Goal: Task Accomplishment & Management: Manage account settings

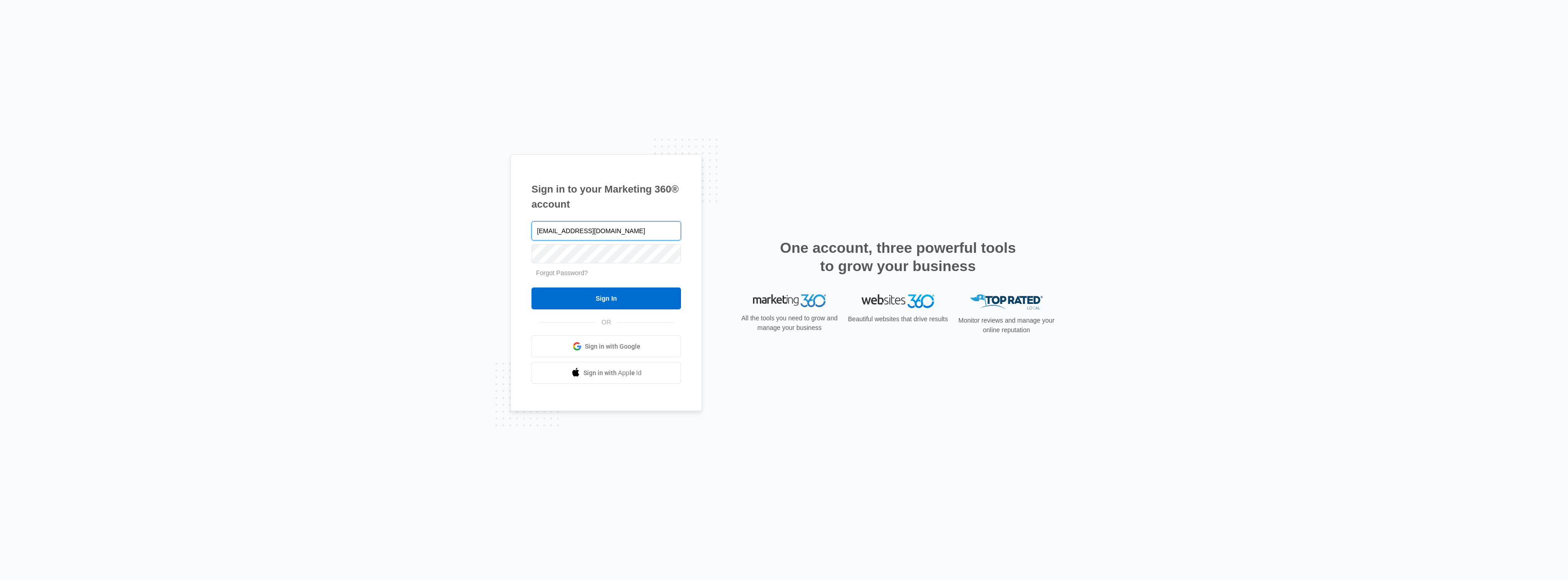
type input "[EMAIL_ADDRESS][DOMAIN_NAME]"
click at [532, 288] on input "Sign In" at bounding box center [606, 298] width 150 height 22
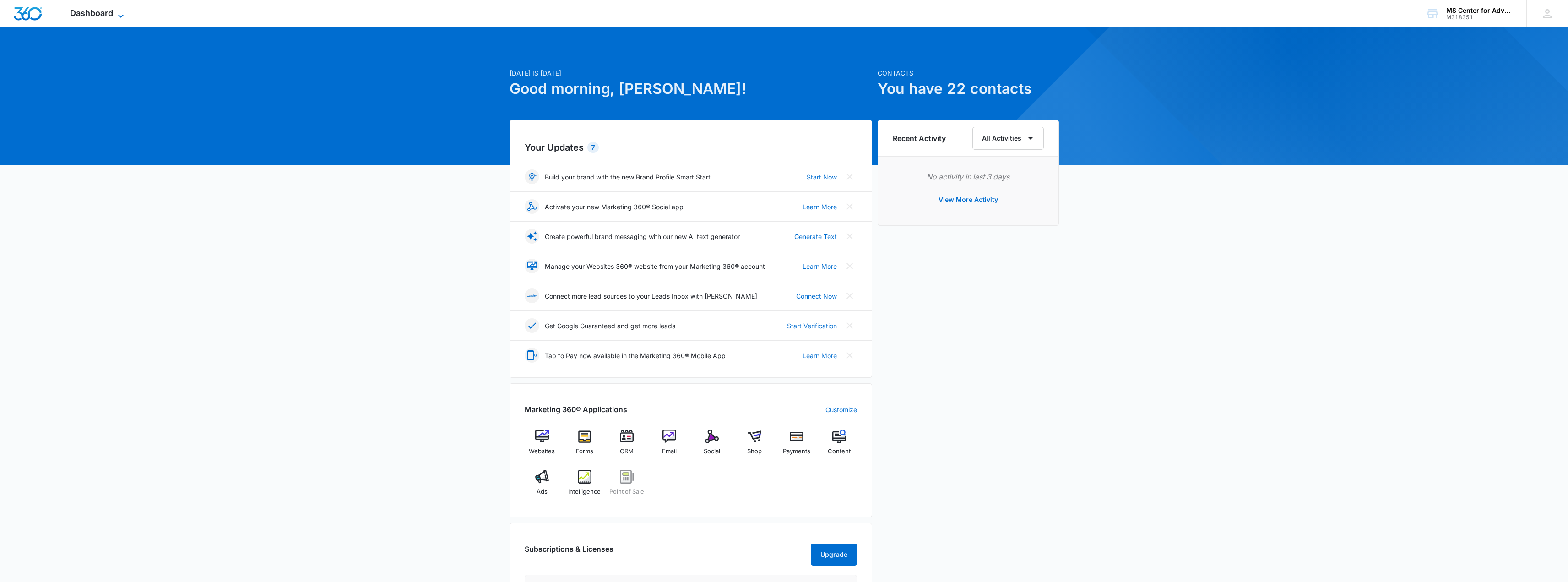
click at [116, 14] on icon at bounding box center [121, 16] width 11 height 11
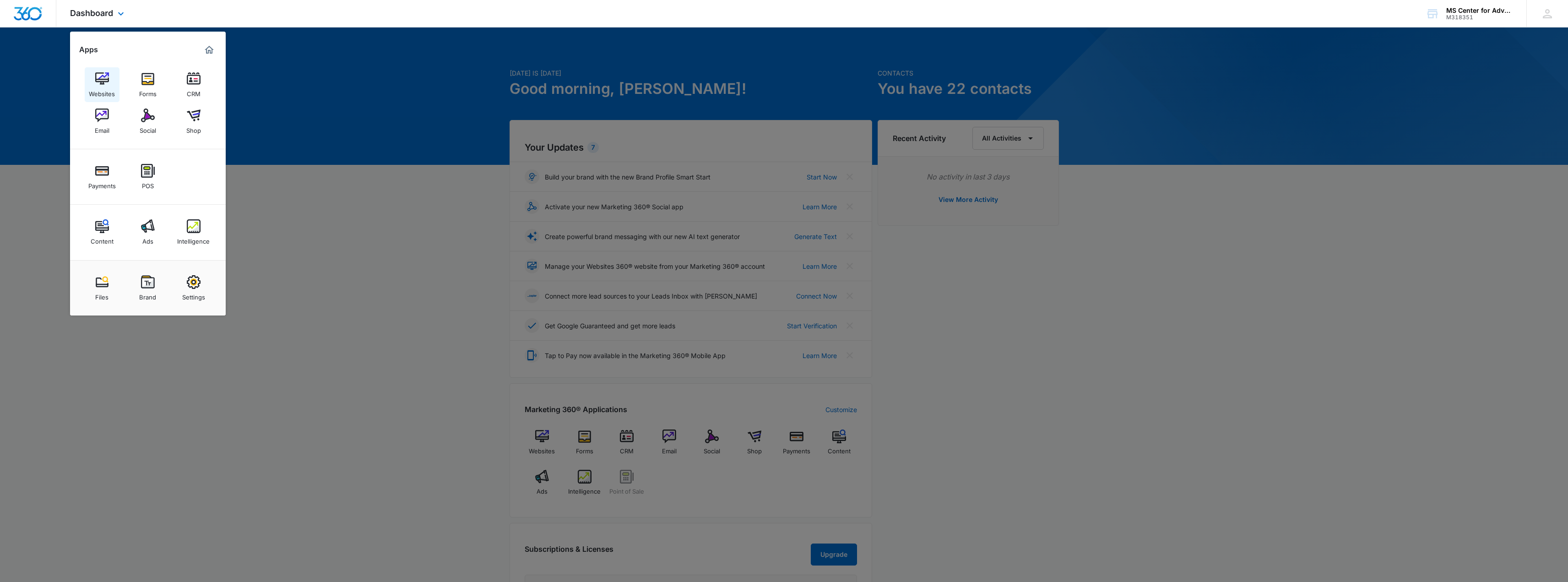
click at [103, 84] on img at bounding box center [102, 78] width 14 height 14
